Goal: Task Accomplishment & Management: Manage account settings

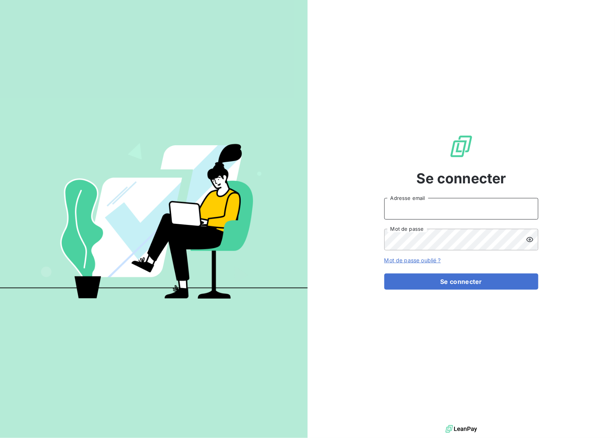
click at [464, 218] on input "Adresse email" at bounding box center [462, 209] width 154 height 22
type input "[EMAIL_ADDRESS][DOMAIN_NAME]"
click at [482, 286] on button "Se connecter" at bounding box center [462, 282] width 154 height 16
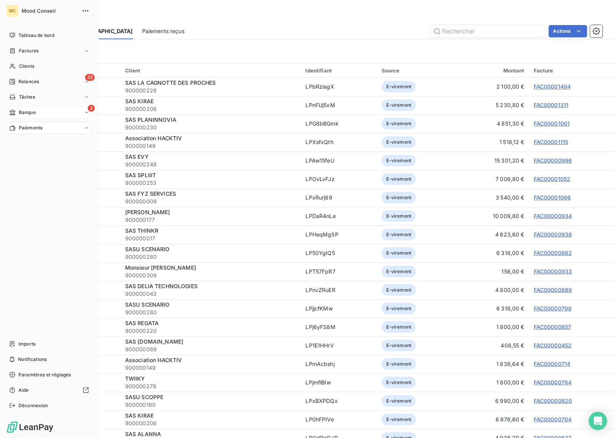
click at [39, 110] on div "3 Banque" at bounding box center [49, 112] width 86 height 12
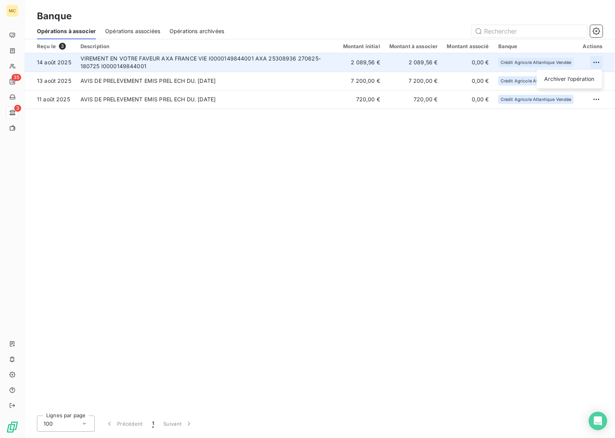
click at [595, 67] on html "MC 35 3 Banque Opérations à associer Opérations associées Opérations archivées …" at bounding box center [307, 219] width 615 height 438
click at [569, 75] on div "Archiver l’opération" at bounding box center [569, 79] width 59 height 12
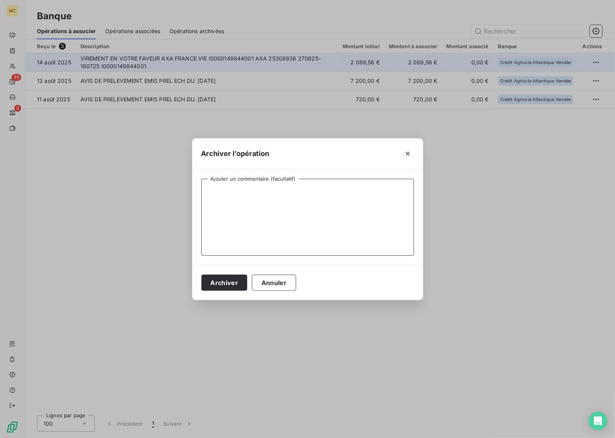
click at [344, 200] on textarea "Ajouter un commentaire (facultatif)" at bounding box center [308, 217] width 213 height 77
click at [251, 191] on textarea "Indemnité" at bounding box center [308, 217] width 213 height 77
type textarea "Indemnité WEV"
click at [220, 282] on button "Archiver" at bounding box center [225, 283] width 46 height 16
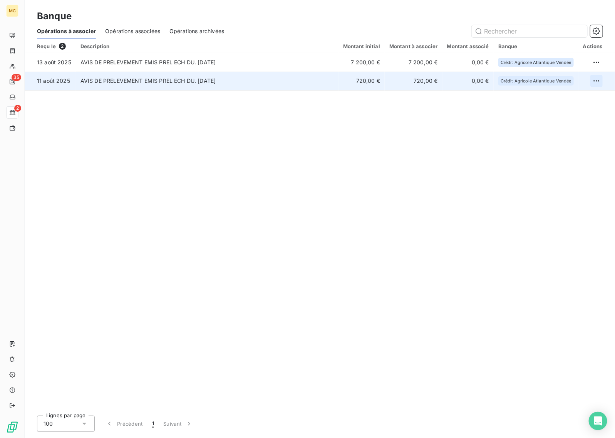
click at [594, 85] on html "MC 35 2 Banque Opérations à associer Opérations associées Opérations archivées …" at bounding box center [307, 219] width 615 height 438
click at [574, 99] on div "Archiver l’opération" at bounding box center [569, 98] width 59 height 12
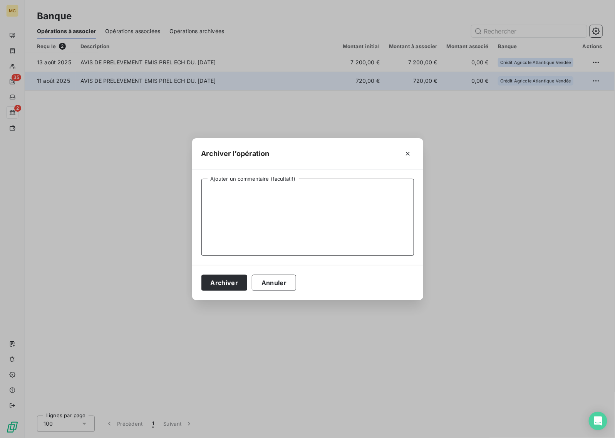
click at [353, 244] on textarea "Ajouter un commentaire (facultatif)" at bounding box center [308, 217] width 213 height 77
type textarea "Impayé - VALORIZ'ME"
click at [219, 284] on button "Archiver" at bounding box center [225, 283] width 46 height 16
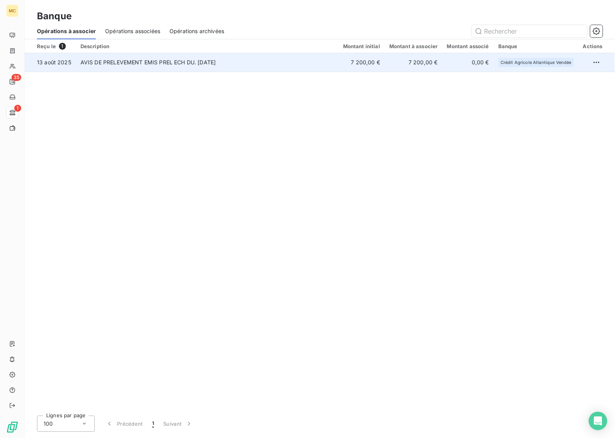
click at [395, 68] on td "7 200,00 €" at bounding box center [414, 62] width 58 height 18
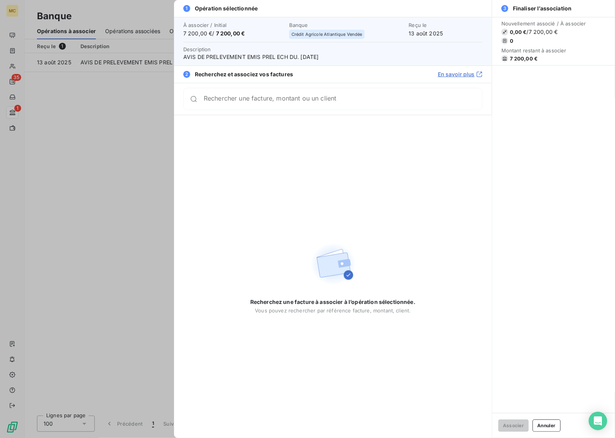
click at [354, 105] on div "Rechercher une facture, montant ou un client" at bounding box center [332, 99] width 299 height 22
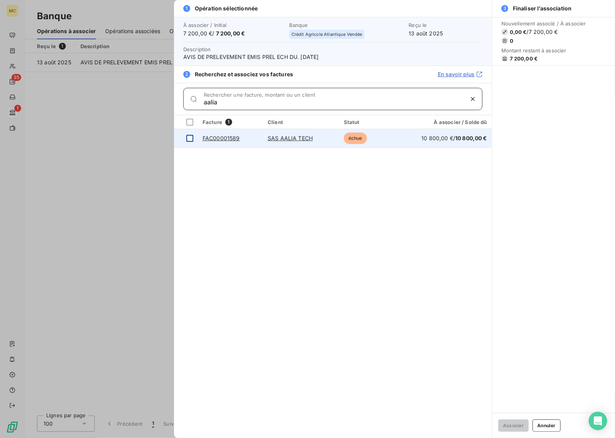
type input "aalia"
click at [189, 138] on div at bounding box center [189, 138] width 7 height 7
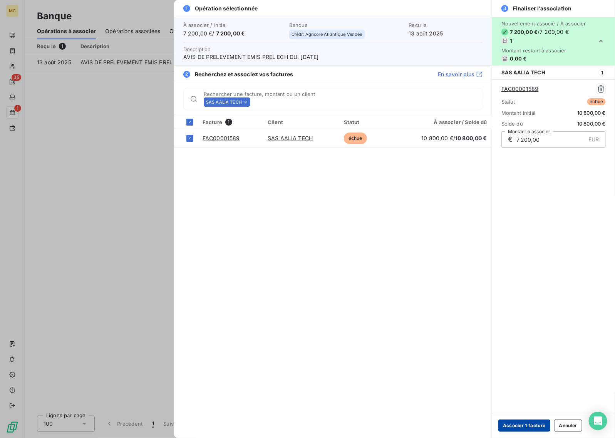
click at [520, 428] on button "Associer 1 facture" at bounding box center [525, 426] width 52 height 12
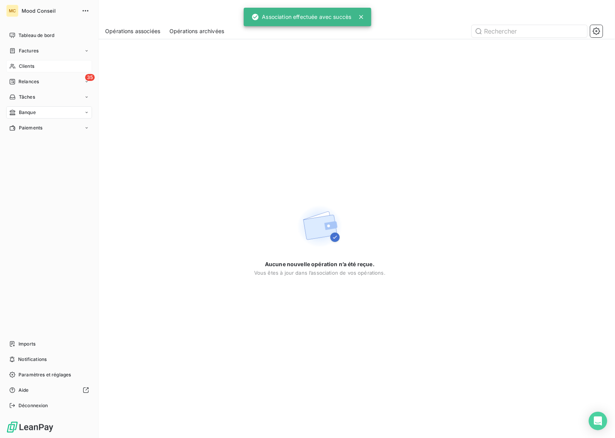
click at [18, 64] on div "Clients" at bounding box center [49, 66] width 86 height 12
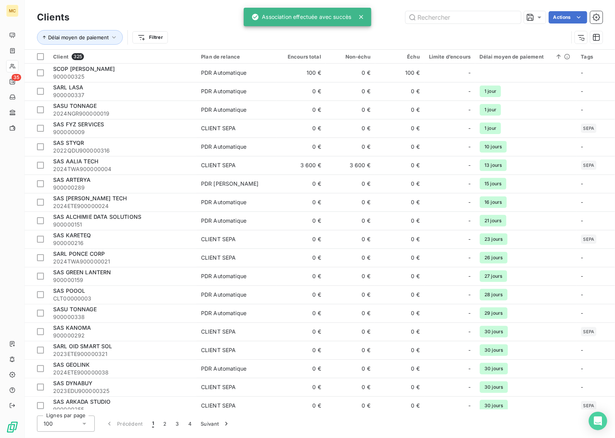
drag, startPoint x: 426, startPoint y: 20, endPoint x: 428, endPoint y: 1, distance: 19.0
click at [427, 20] on input "text" at bounding box center [464, 17] width 116 height 12
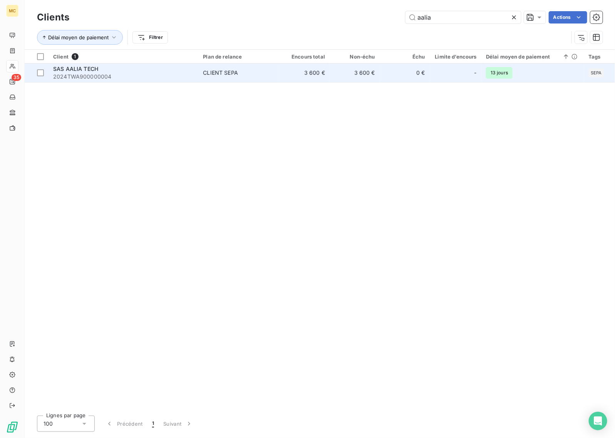
type input "aalia"
click at [325, 79] on td "3 600 €" at bounding box center [305, 73] width 50 height 18
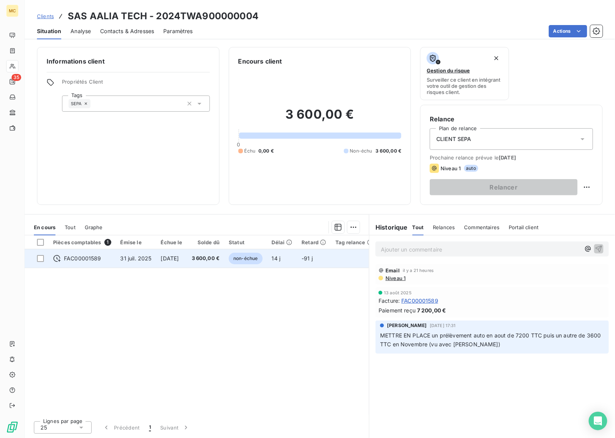
click at [247, 256] on span "non-échue" at bounding box center [246, 259] width 34 height 12
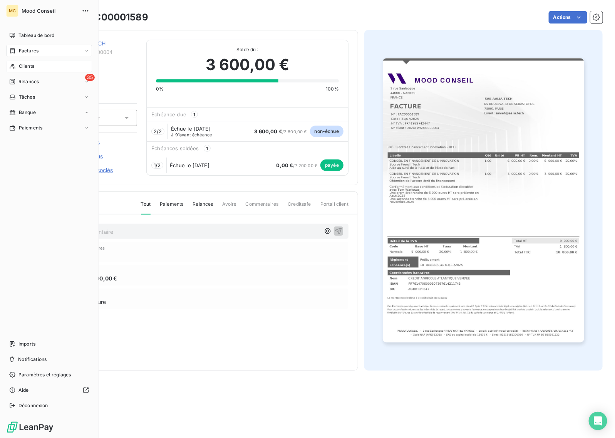
click at [24, 64] on span "Clients" at bounding box center [26, 66] width 15 height 7
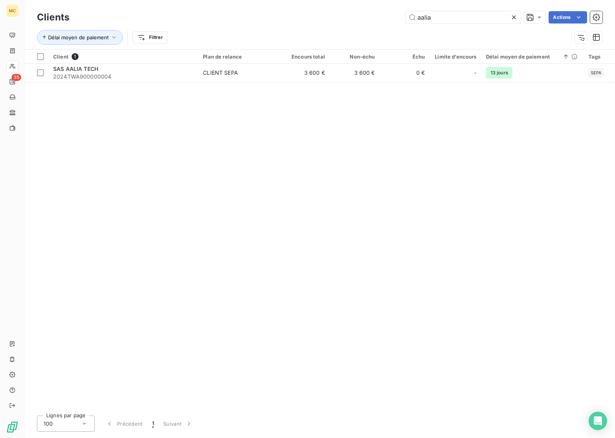
drag, startPoint x: 453, startPoint y: 17, endPoint x: 283, endPoint y: 20, distance: 169.6
click at [283, 20] on div "aalia Actions" at bounding box center [341, 17] width 524 height 12
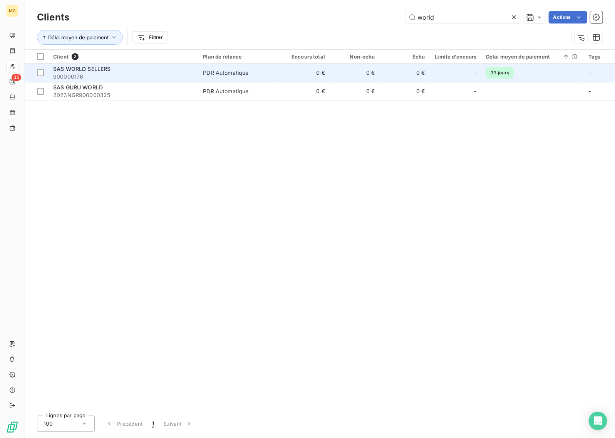
type input "world"
click at [274, 81] on td "PDR Automatique" at bounding box center [238, 73] width 81 height 18
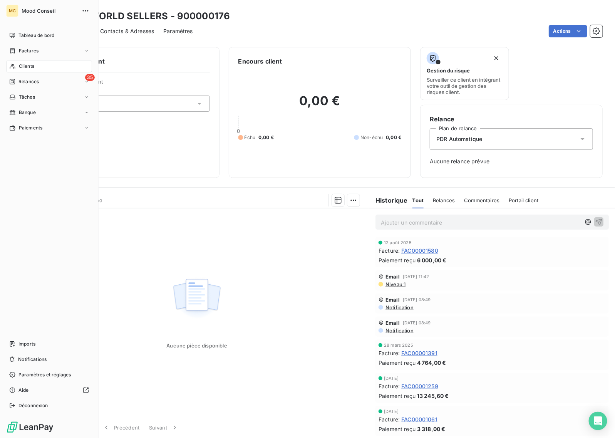
click at [18, 66] on div "Clients" at bounding box center [49, 66] width 86 height 12
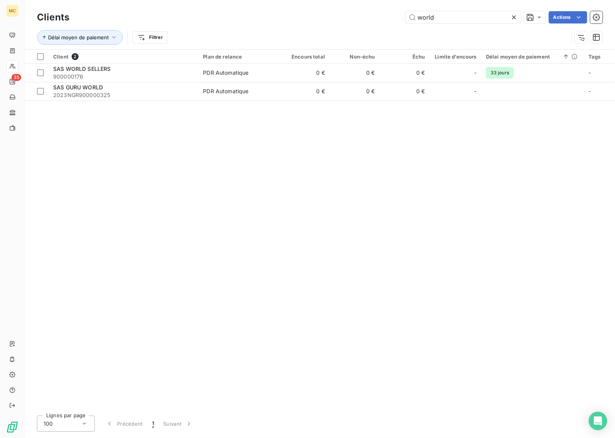
drag, startPoint x: 352, startPoint y: 18, endPoint x: 209, endPoint y: 22, distance: 143.0
click at [209, 21] on div "world Actions" at bounding box center [341, 17] width 524 height 12
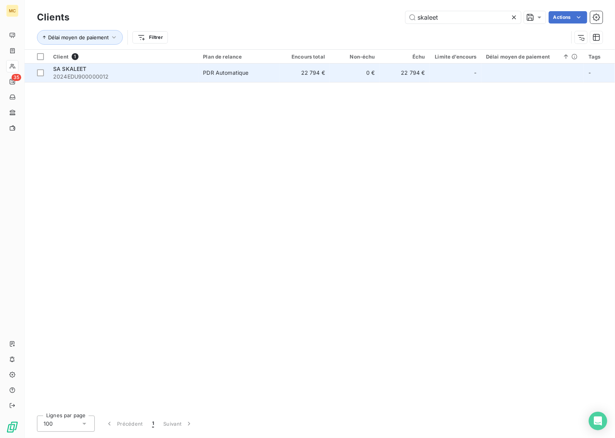
type input "skaleet"
click at [300, 76] on td "22 794 €" at bounding box center [305, 73] width 50 height 18
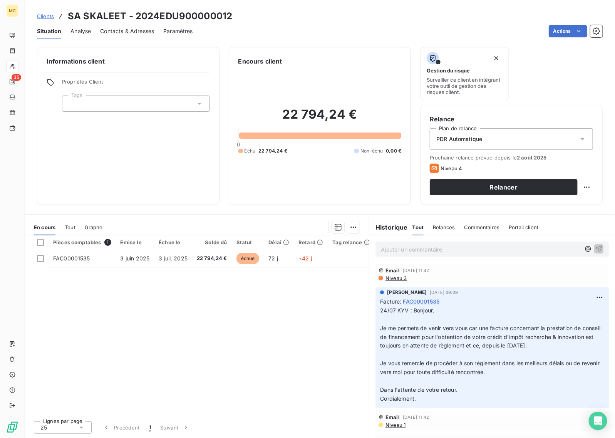
drag, startPoint x: 247, startPoint y: 345, endPoint x: 273, endPoint y: 277, distance: 73.1
click at [246, 345] on div "Pièces comptables 1 Émise le Échue le Solde dû Statut Délai Retard Tag relance …" at bounding box center [197, 325] width 344 height 180
click at [49, 17] on span "Clients" at bounding box center [45, 16] width 17 height 6
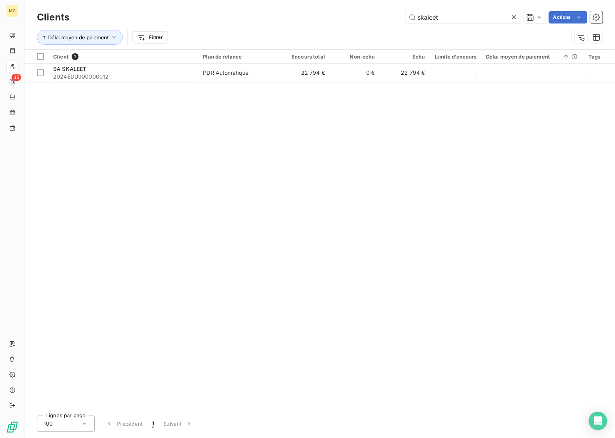
drag, startPoint x: 469, startPoint y: 22, endPoint x: 296, endPoint y: 21, distance: 173.4
click at [296, 21] on div "skaleet Actions" at bounding box center [341, 17] width 524 height 12
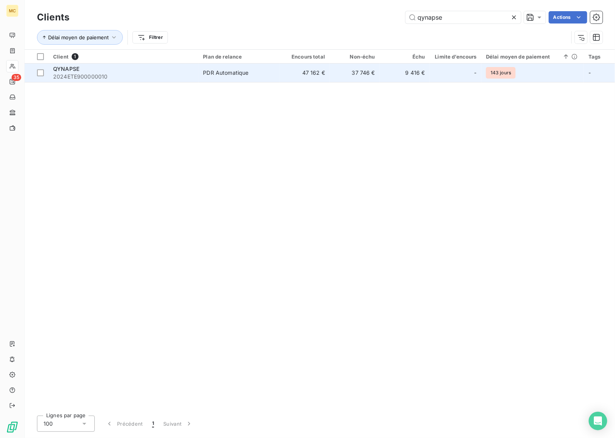
type input "qynapse"
click at [314, 76] on td "47 162 €" at bounding box center [305, 73] width 50 height 18
